Goal: Information Seeking & Learning: Learn about a topic

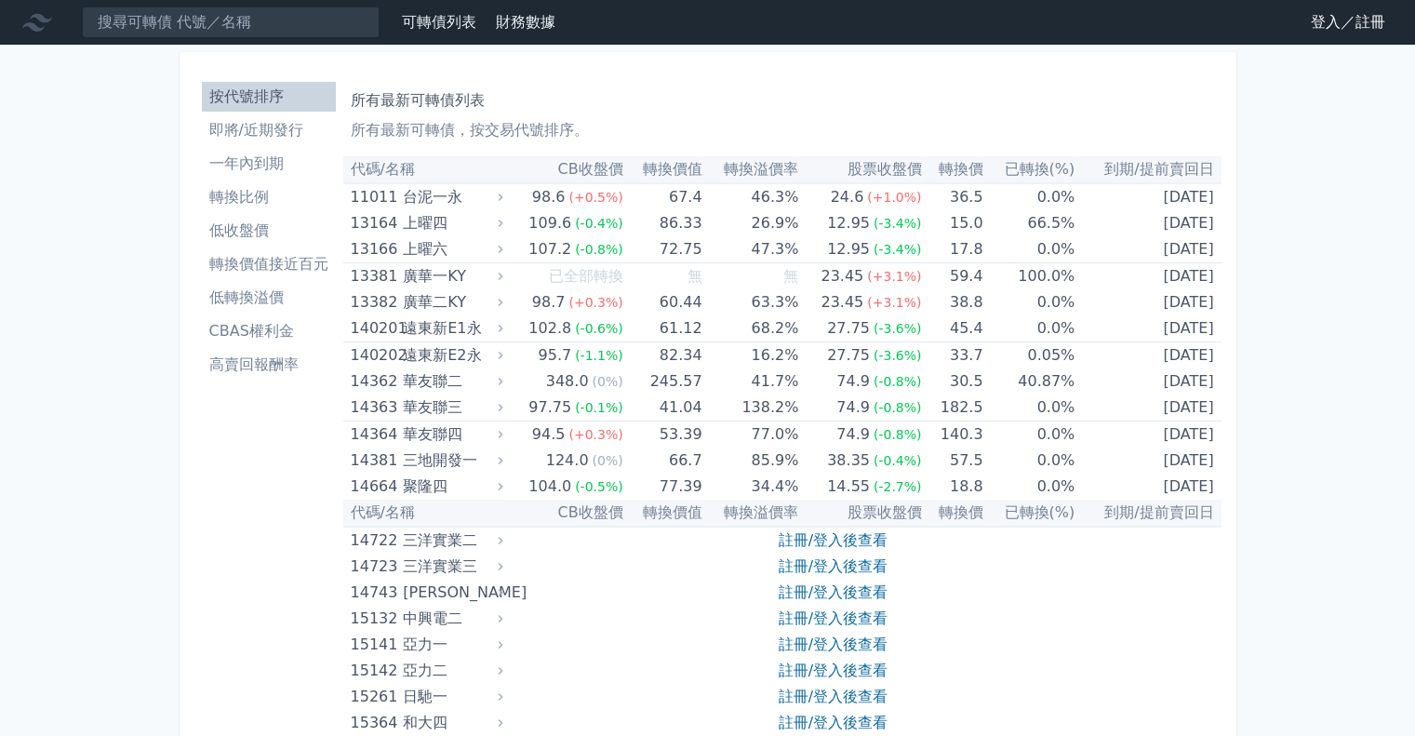
click at [287, 145] on ul "按代號排序 即將/近期發行 一年內到期 轉換比例 低收盤價 轉換價值接近百元 低轉換溢價 CBAS權利金 高賣回報酬率" at bounding box center [269, 231] width 134 height 298
click at [289, 141] on link "即將/近期發行" at bounding box center [269, 130] width 134 height 30
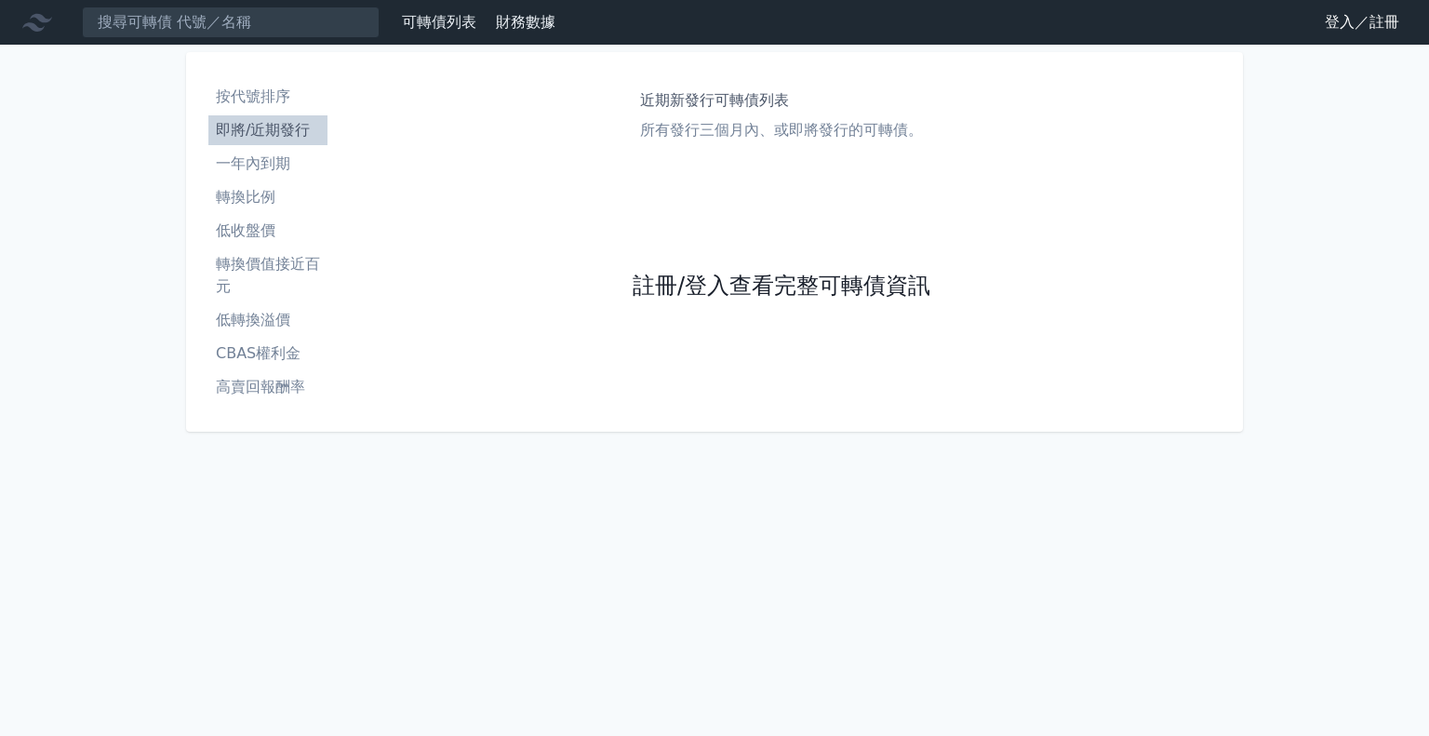
click at [901, 301] on link "註冊/登入查看完整可轉債資訊" at bounding box center [782, 287] width 298 height 30
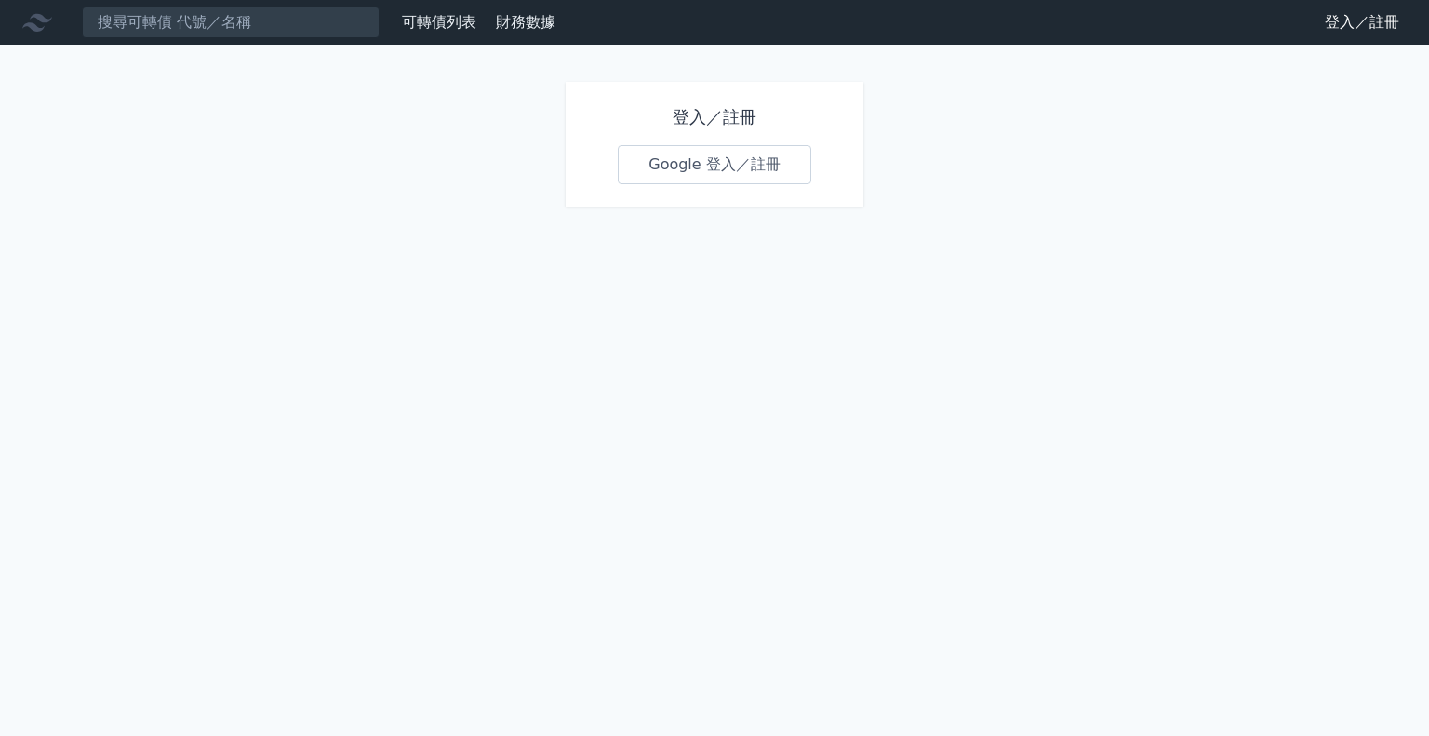
click at [771, 150] on link "Google 登入／註冊" at bounding box center [715, 164] width 194 height 39
click at [781, 172] on link "Google 登入／註冊" at bounding box center [715, 164] width 194 height 39
click at [701, 167] on link "Google 登入／註冊" at bounding box center [715, 164] width 194 height 39
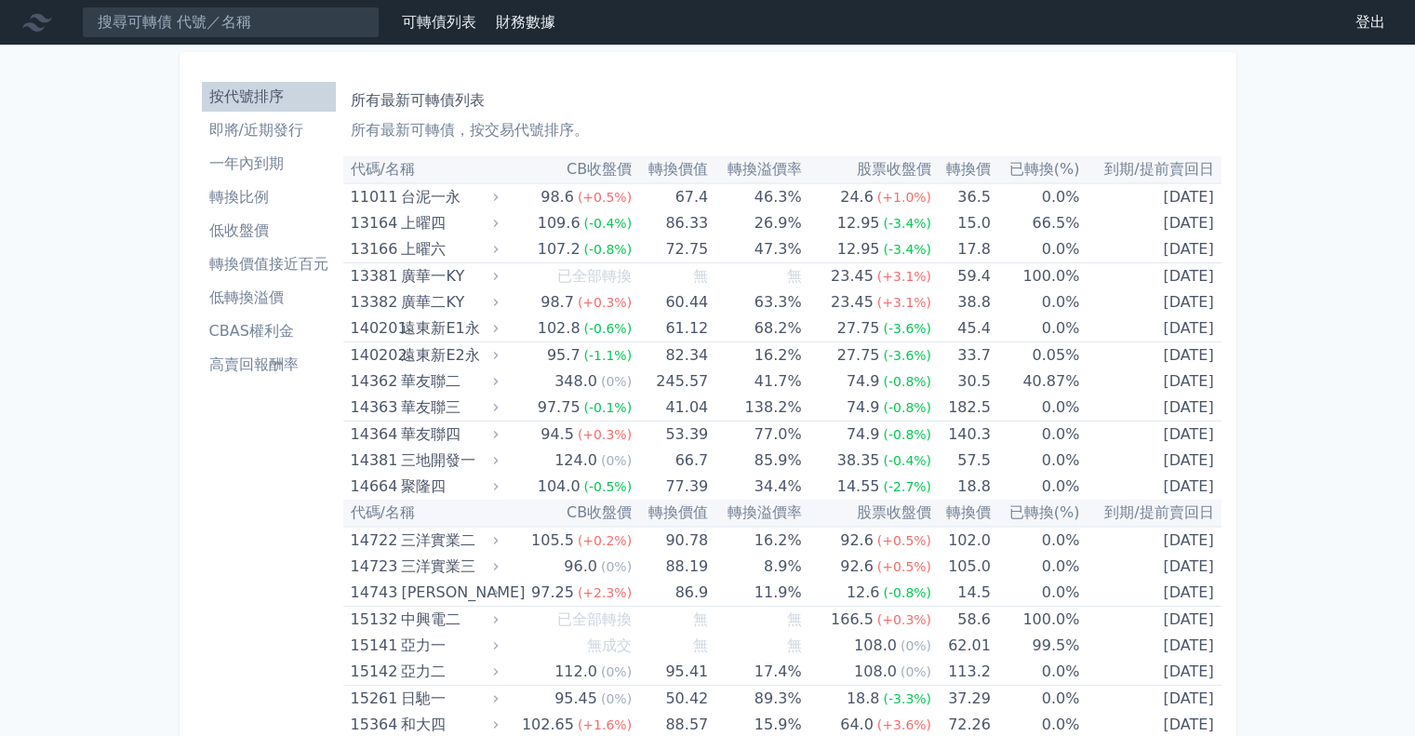
click at [281, 138] on li "即將/近期發行" at bounding box center [269, 130] width 134 height 22
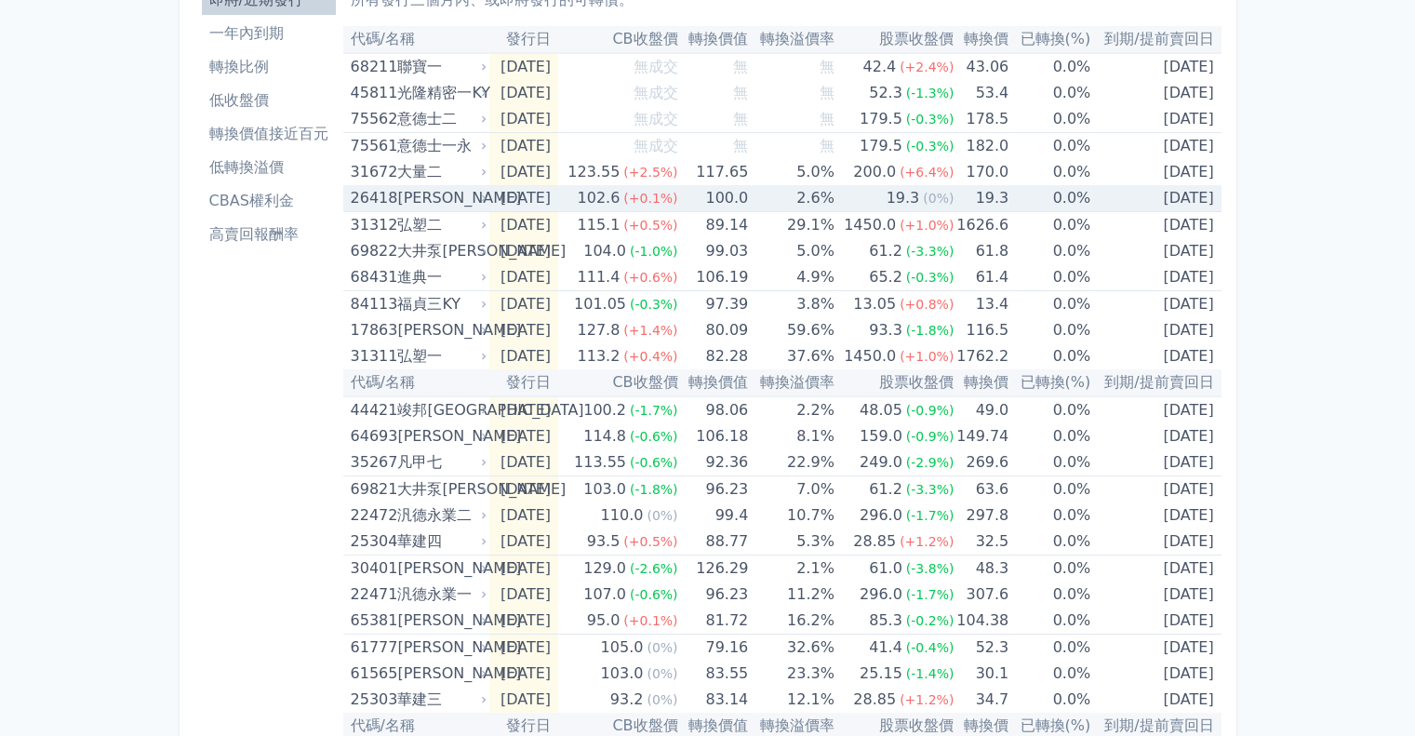
scroll to position [93, 0]
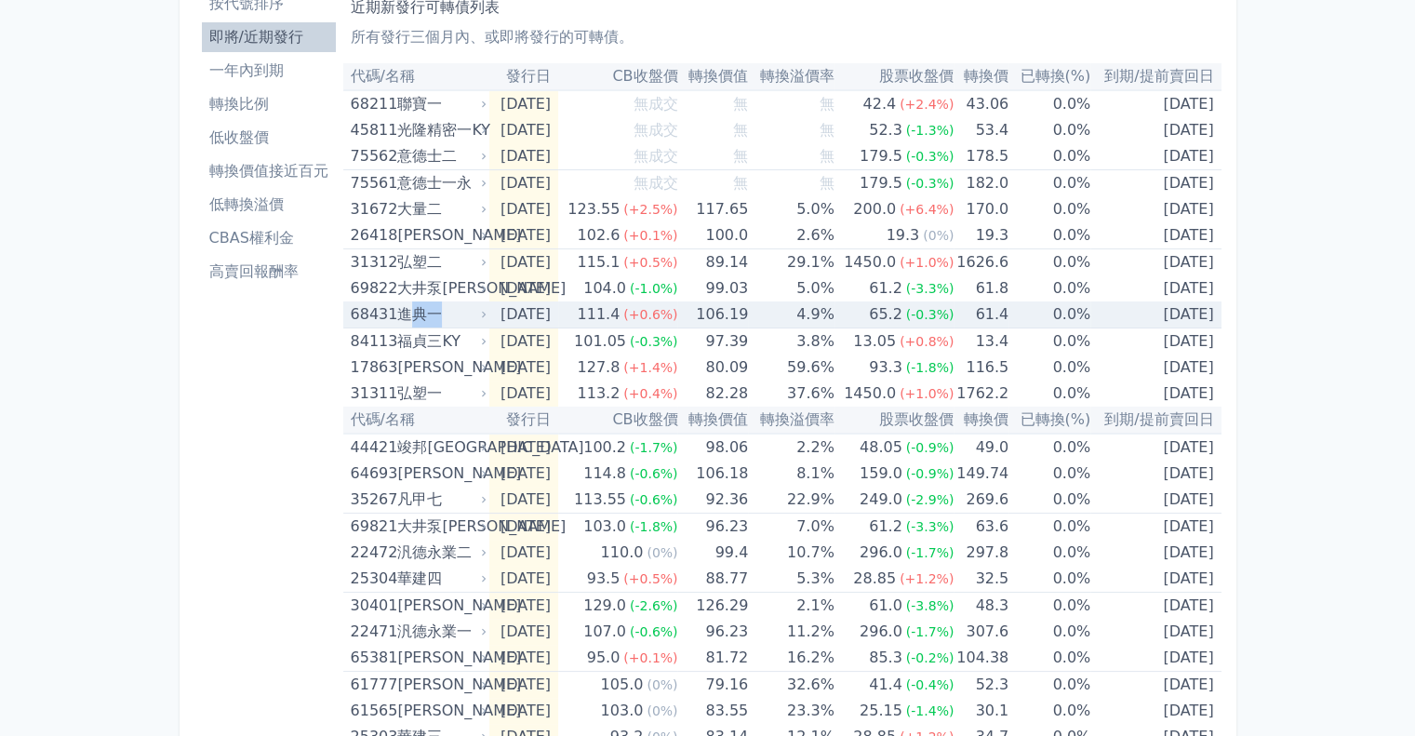
drag, startPoint x: 418, startPoint y: 323, endPoint x: 456, endPoint y: 324, distance: 38.2
click at [456, 324] on div "進典一" at bounding box center [440, 314] width 86 height 26
